Goal: Navigation & Orientation: Find specific page/section

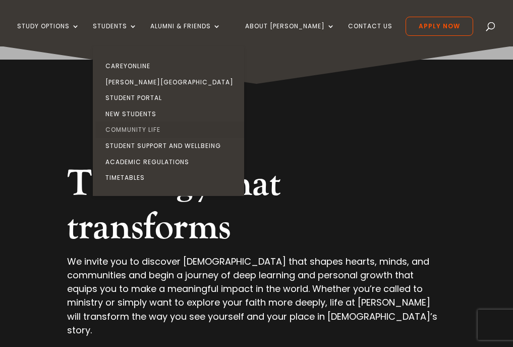
click at [163, 128] on link "Community Life" at bounding box center [170, 130] width 151 height 16
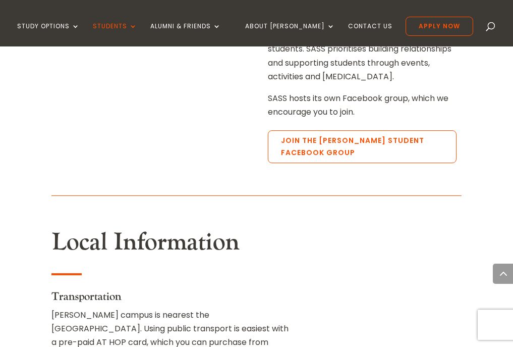
scroll to position [1438, 0]
